Goal: Task Accomplishment & Management: Manage account settings

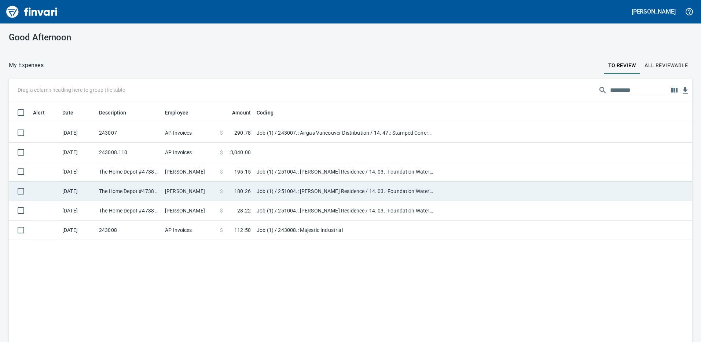
scroll to position [255, 672]
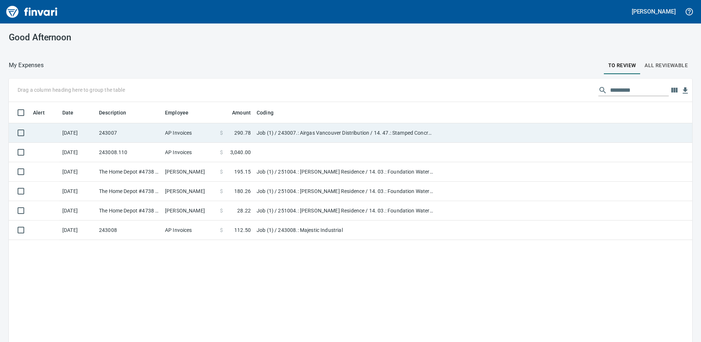
click at [125, 128] on td "243007" at bounding box center [129, 132] width 66 height 19
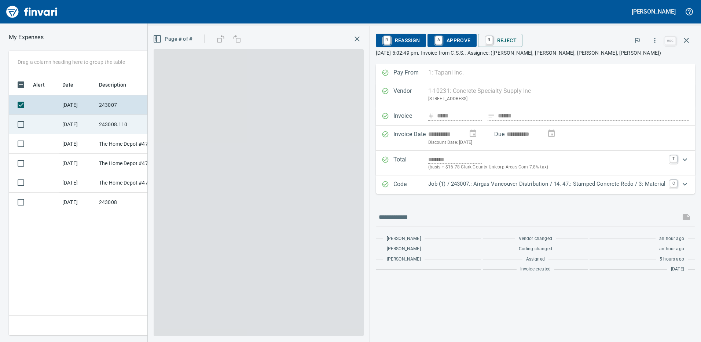
scroll to position [255, 494]
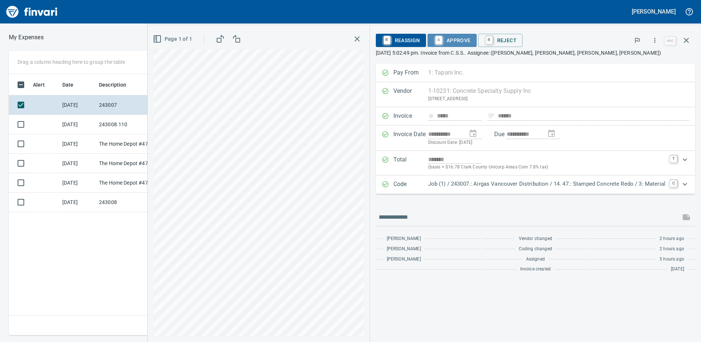
click at [456, 38] on span "A Approve" at bounding box center [451, 40] width 37 height 12
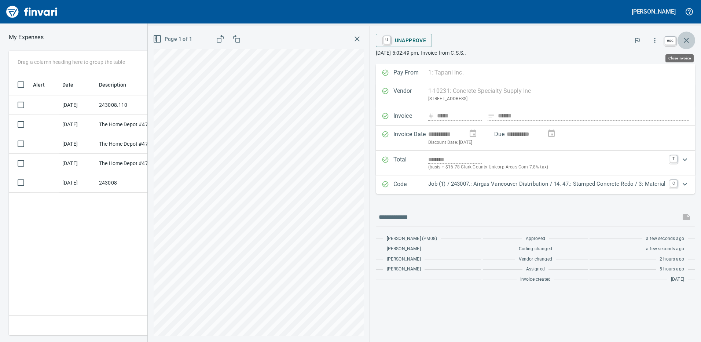
click at [692, 38] on button "button" at bounding box center [686, 41] width 18 height 18
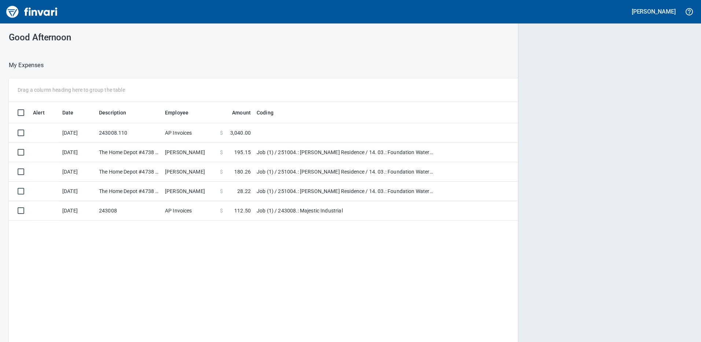
scroll to position [255, 672]
